Goal: Task Accomplishment & Management: Manage account settings

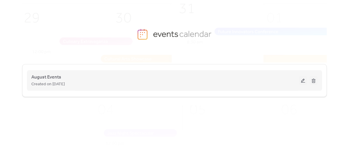
click at [302, 81] on button at bounding box center [303, 80] width 8 height 9
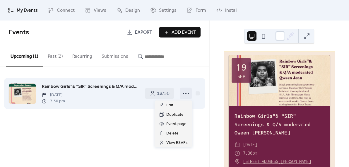
click at [185, 93] on icon at bounding box center [185, 93] width 9 height 9
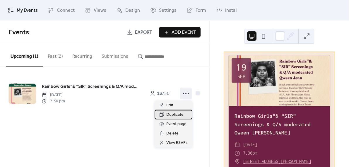
click at [176, 113] on span "Duplicate" at bounding box center [174, 114] width 17 height 7
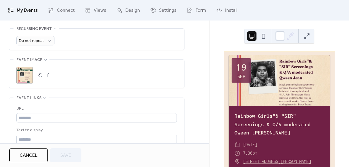
scroll to position [276, 0]
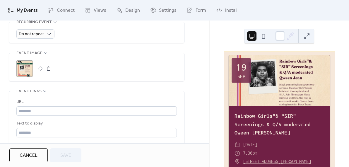
click at [25, 70] on div ";" at bounding box center [24, 68] width 16 height 16
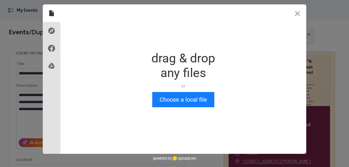
scroll to position [0, 0]
click at [295, 14] on button "Close" at bounding box center [298, 13] width 18 height 18
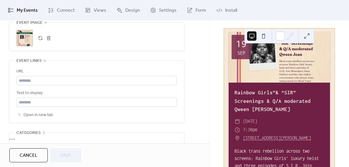
scroll to position [329, 0]
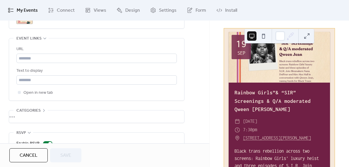
click at [33, 152] on span "Cancel" at bounding box center [29, 155] width 18 height 7
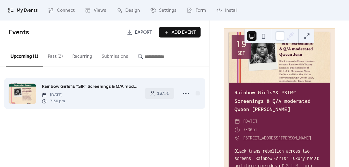
click at [82, 86] on span "Rainbow Girls”& “SIR” Screenings & Q/A moderated Qween [PERSON_NAME]" at bounding box center [90, 86] width 97 height 7
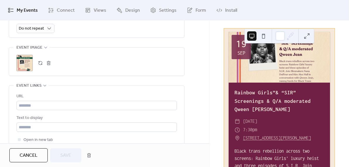
scroll to position [311, 0]
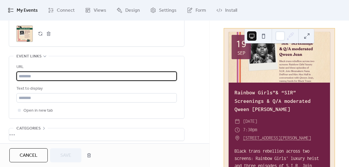
click at [35, 76] on input "text" at bounding box center [96, 75] width 161 height 9
click at [30, 76] on input "text" at bounding box center [96, 75] width 161 height 9
click at [20, 78] on input "text" at bounding box center [96, 75] width 161 height 9
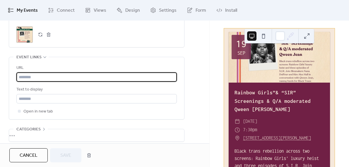
click at [47, 73] on input "text" at bounding box center [96, 76] width 161 height 9
paste input "**********"
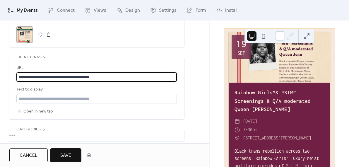
type input "**********"
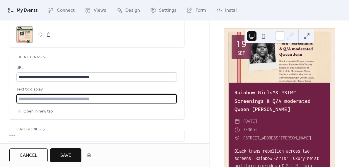
click at [42, 98] on input "text" at bounding box center [96, 98] width 161 height 9
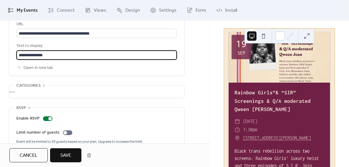
scroll to position [366, 0]
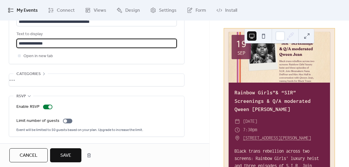
type input "**********"
click at [65, 157] on span "Save" at bounding box center [65, 155] width 11 height 7
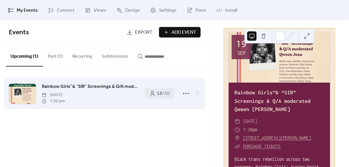
click at [87, 89] on span "Rainbow Girls”& “SIR” Screenings & Q/A moderated Qween Jean" at bounding box center [90, 86] width 97 height 7
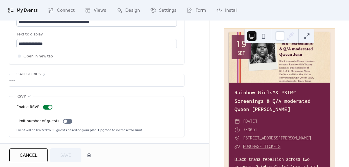
scroll to position [366, 0]
click at [43, 107] on div at bounding box center [47, 107] width 9 height 5
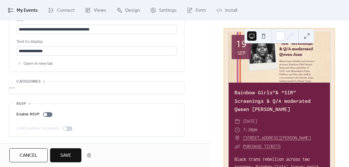
click at [60, 155] on button "Save" at bounding box center [65, 155] width 31 height 14
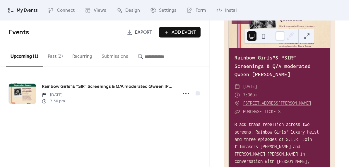
scroll to position [71, 0]
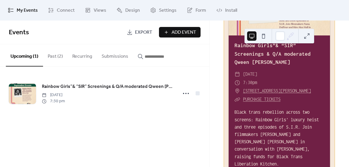
click at [112, 57] on button "Submissions" at bounding box center [115, 55] width 36 height 22
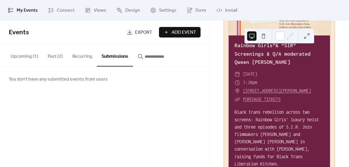
click at [32, 56] on button "Upcoming (1)" at bounding box center [24, 55] width 37 height 22
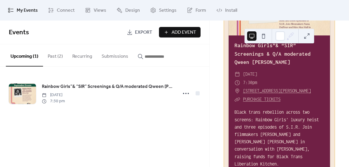
click at [113, 58] on button "Submissions" at bounding box center [115, 55] width 36 height 22
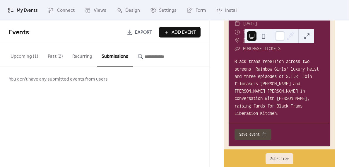
scroll to position [118, 0]
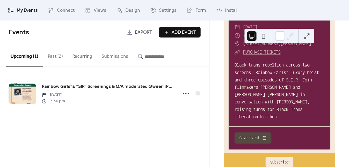
click at [30, 57] on button "Upcoming (1)" at bounding box center [24, 55] width 37 height 22
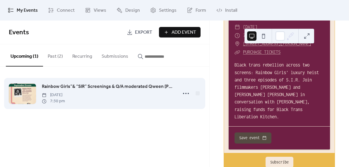
click at [98, 85] on span "Rainbow Girls”& “SIR” Screenings & Q/A moderated Qween Jean" at bounding box center [108, 86] width 132 height 7
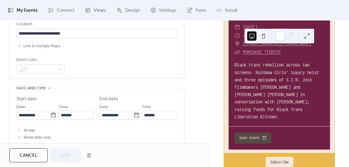
scroll to position [103, 0]
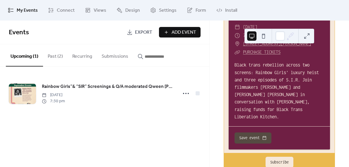
click at [140, 32] on span "Export" at bounding box center [143, 32] width 17 height 7
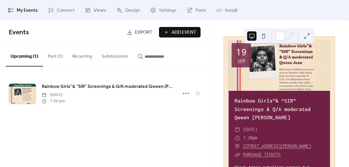
scroll to position [11, 0]
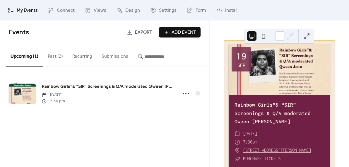
click at [23, 10] on span "My Events" at bounding box center [27, 10] width 21 height 7
click at [53, 54] on button "Past (2)" at bounding box center [55, 55] width 25 height 22
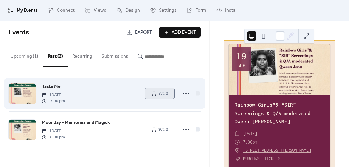
click at [161, 95] on span "7 / 50" at bounding box center [164, 93] width 10 height 7
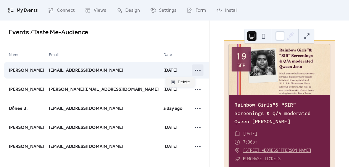
click at [193, 68] on icon at bounding box center [197, 70] width 9 height 9
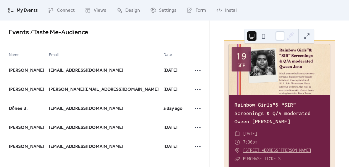
click at [186, 42] on div "Events / Taste Me - Audience" at bounding box center [104, 33] width 209 height 24
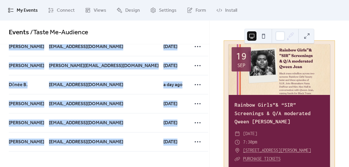
scroll to position [46, 0]
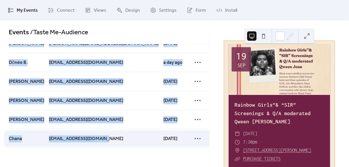
drag, startPoint x: 8, startPoint y: 69, endPoint x: 157, endPoint y: 144, distance: 166.2
click at [157, 144] on div "Name Email Date Isadora Alteon alteonizzy@gmail.com 4 days ago Mary Blair mary.…" at bounding box center [104, 99] width 209 height 111
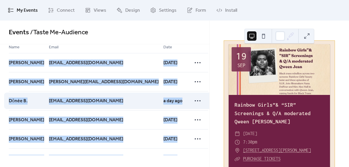
scroll to position [0, 0]
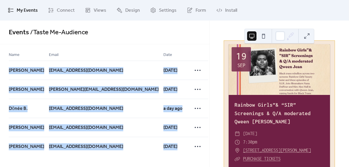
click at [26, 11] on span "My Events" at bounding box center [27, 10] width 21 height 7
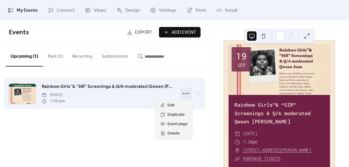
click at [184, 94] on icon at bounding box center [185, 93] width 9 height 9
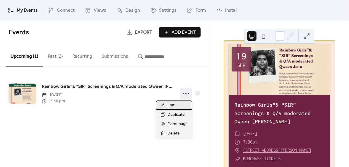
click at [170, 104] on span "Edit" at bounding box center [171, 105] width 7 height 7
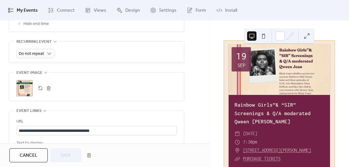
scroll to position [358, 0]
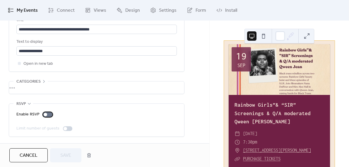
click at [50, 114] on div at bounding box center [47, 114] width 9 height 5
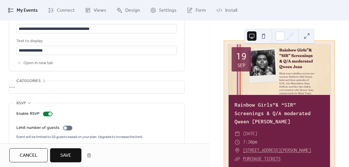
click at [61, 155] on span "Save" at bounding box center [65, 155] width 11 height 7
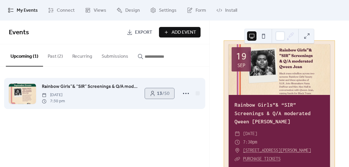
click at [159, 91] on b "13" at bounding box center [159, 93] width 5 height 9
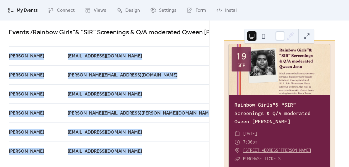
scroll to position [162, 0]
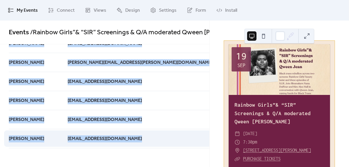
drag, startPoint x: 9, startPoint y: 69, endPoint x: 160, endPoint y: 138, distance: 166.3
click at [160, 138] on div "Name Email Date dara mohan daramohan2012@gmail.com 2 days ago irie marson iriem…" at bounding box center [139, 19] width 261 height 257
copy div "dara mohan daramohan2012@gmail.com 2 days ago irie marson iriemarson@gmail.com …"
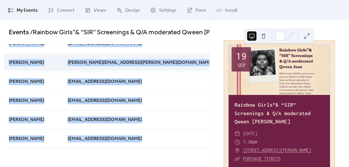
click at [249, 61] on div at bounding box center [251, 62] width 5 height 19
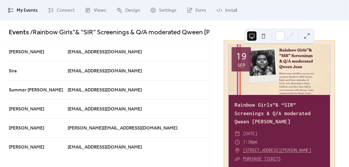
scroll to position [0, 0]
